Goal: Information Seeking & Learning: Learn about a topic

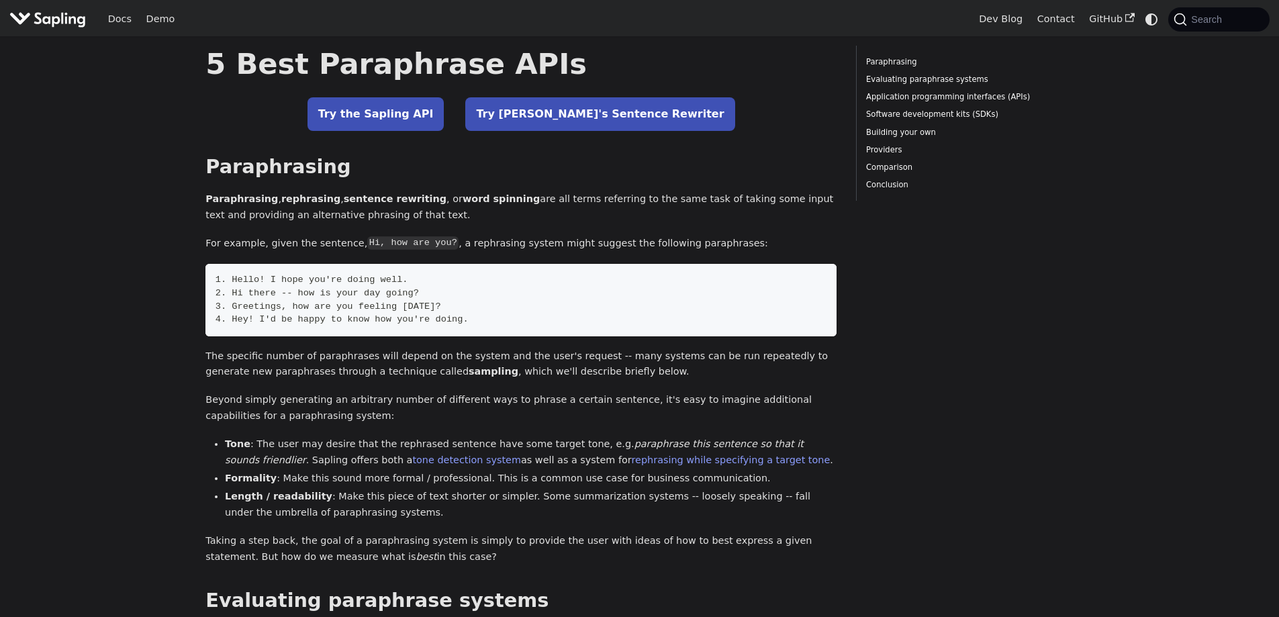
click at [52, 13] on img "Main" at bounding box center [47, 18] width 77 height 19
